Goal: Book appointment/travel/reservation

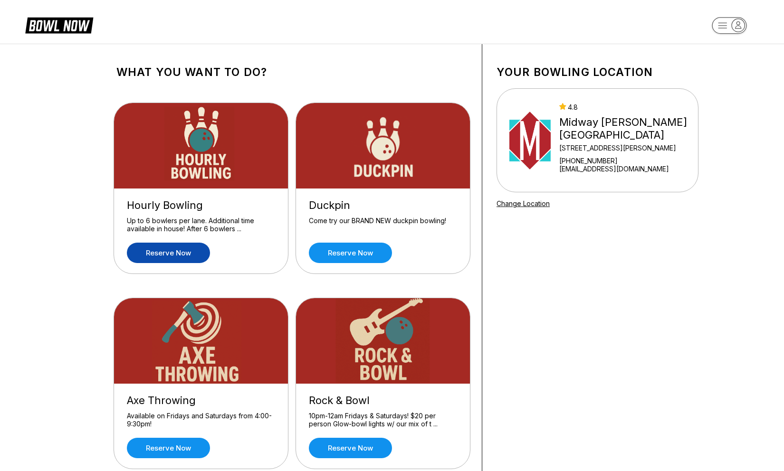
click at [200, 248] on link "Reserve now" at bounding box center [168, 253] width 83 height 20
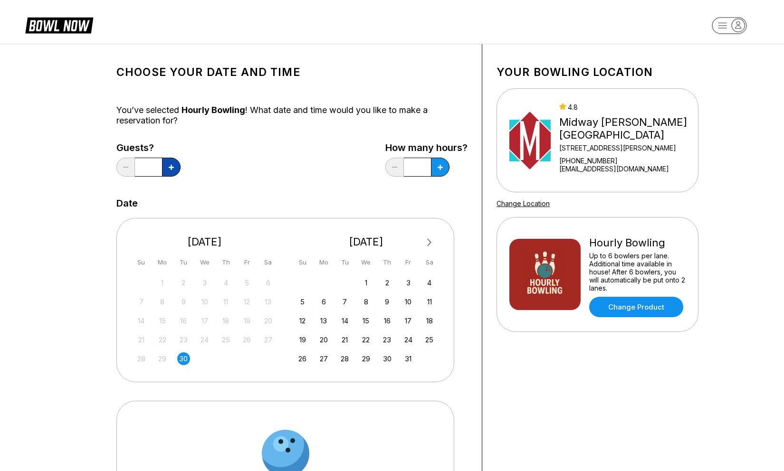
click at [170, 165] on icon at bounding box center [171, 167] width 5 height 5
type input "*"
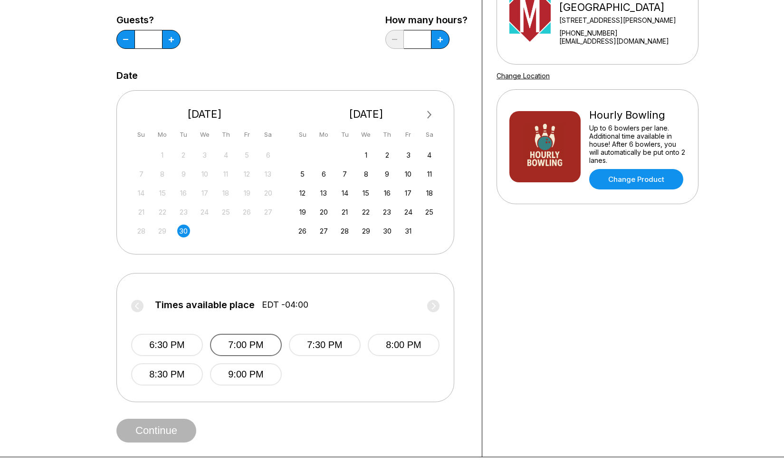
click at [248, 343] on button "7:00 PM" at bounding box center [246, 345] width 72 height 22
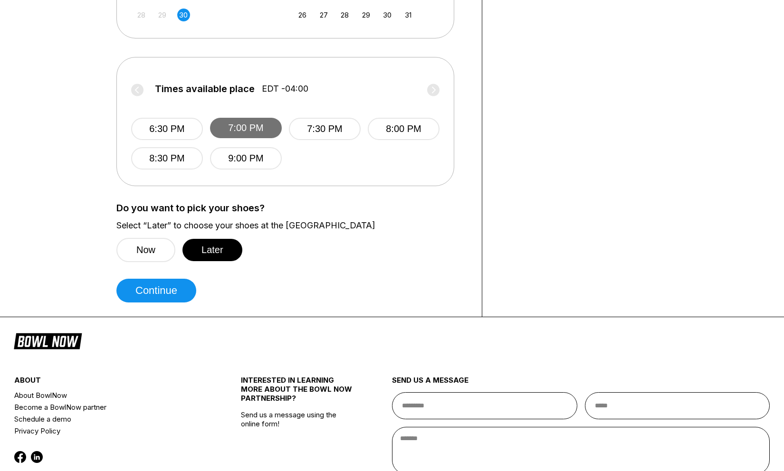
scroll to position [410, 0]
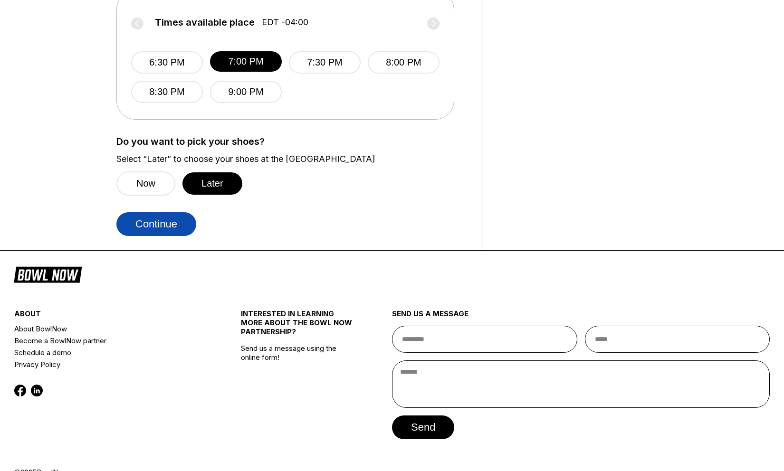
click at [166, 226] on button "Continue" at bounding box center [156, 224] width 80 height 24
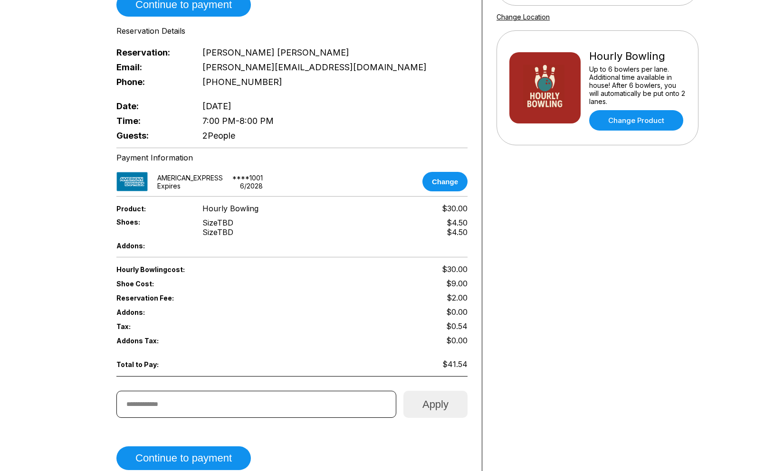
scroll to position [188, 0]
